Goal: Task Accomplishment & Management: Manage account settings

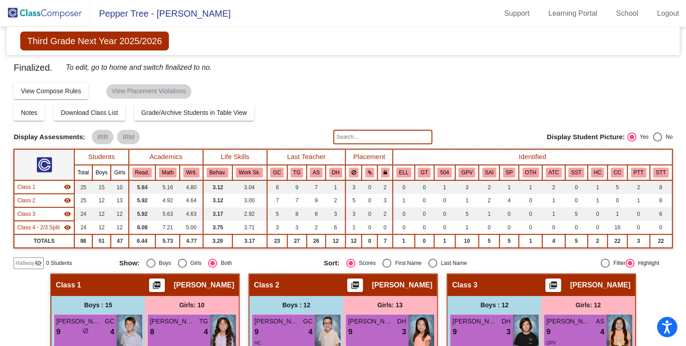
click at [61, 13] on img at bounding box center [45, 13] width 90 height 27
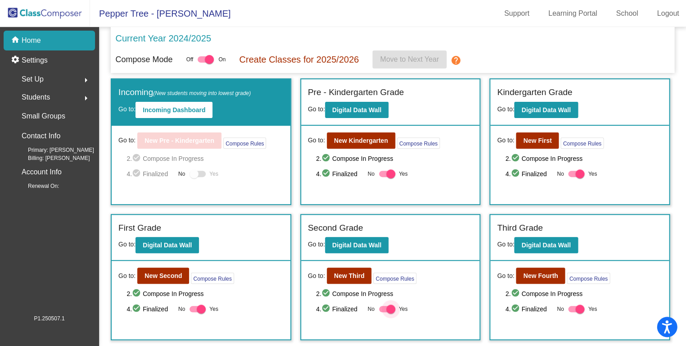
click at [380, 306] on div at bounding box center [387, 309] width 16 height 6
click at [383, 312] on input "Yes" at bounding box center [383, 312] width 0 height 0
checkbox input "false"
click at [352, 274] on b "New Third" at bounding box center [349, 275] width 31 height 7
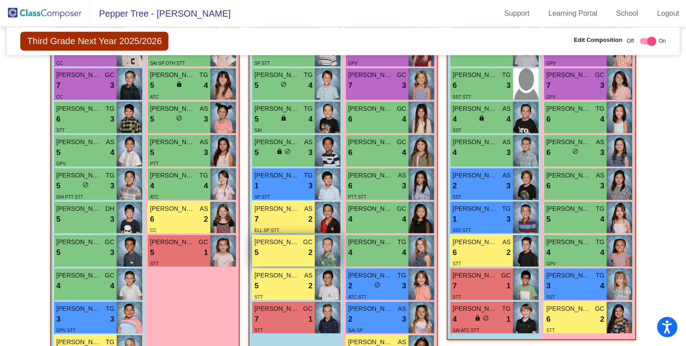
scroll to position [357, 0]
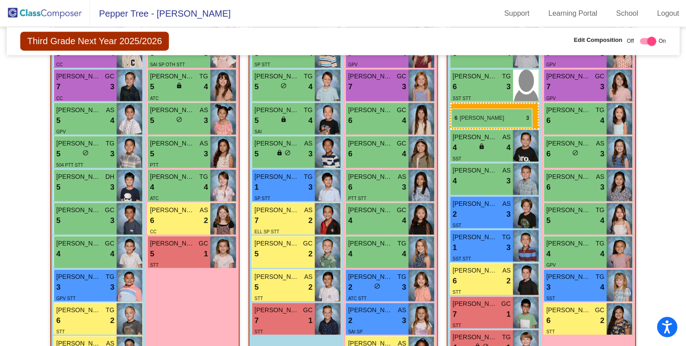
drag, startPoint x: 79, startPoint y: 113, endPoint x: 452, endPoint y: 109, distance: 373.2
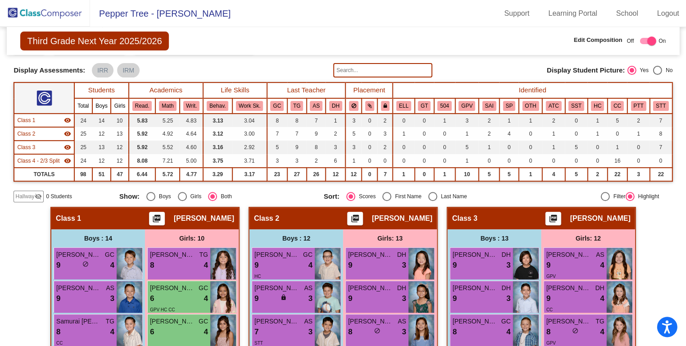
scroll to position [0, 0]
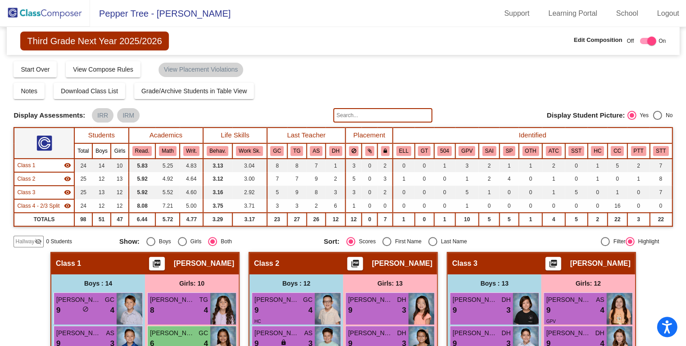
click at [62, 15] on img at bounding box center [45, 13] width 90 height 27
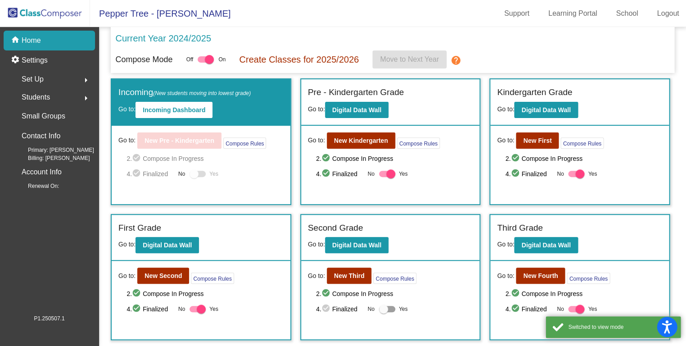
scroll to position [2, 0]
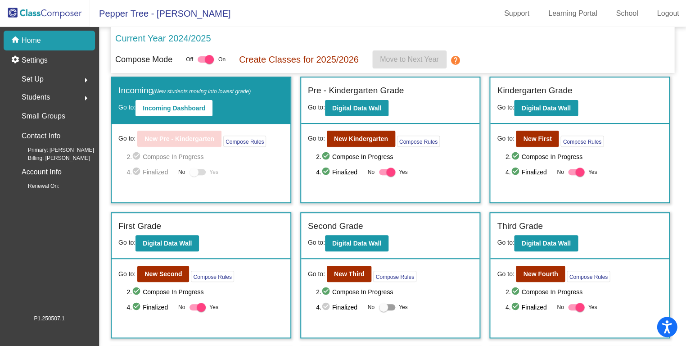
click at [388, 304] on div at bounding box center [387, 307] width 16 height 6
click at [384, 310] on input "Yes" at bounding box center [383, 310] width 0 height 0
checkbox input "true"
